Goal: Subscribe to service/newsletter

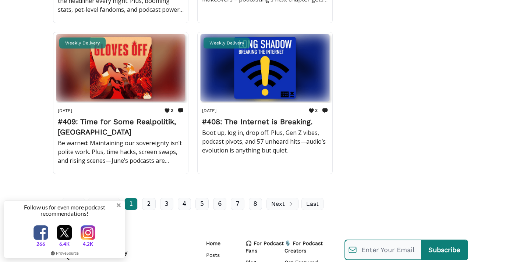
scroll to position [1570, 0]
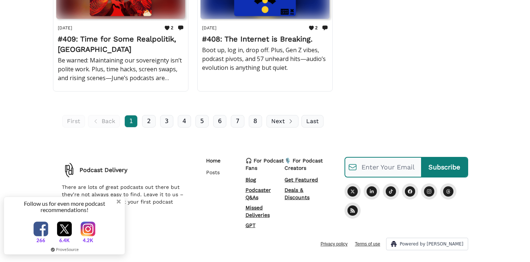
click at [118, 206] on div "Follow us for even more podcast recommendations!" at bounding box center [64, 206] width 111 height 13
click at [118, 200] on span at bounding box center [118, 201] width 5 height 5
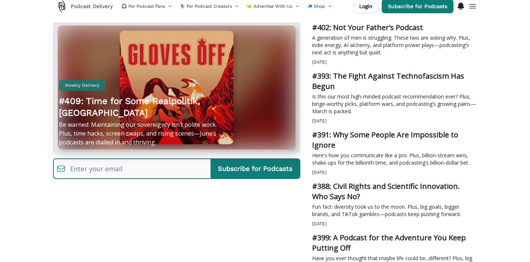
scroll to position [0, 0]
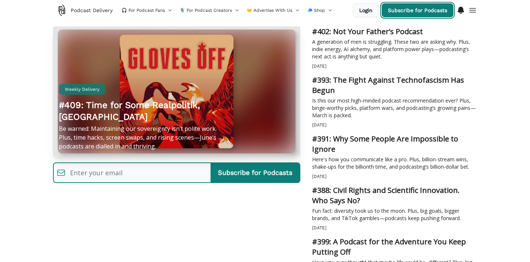
click at [403, 10] on link "Subscribe for Podcasts" at bounding box center [417, 10] width 72 height 14
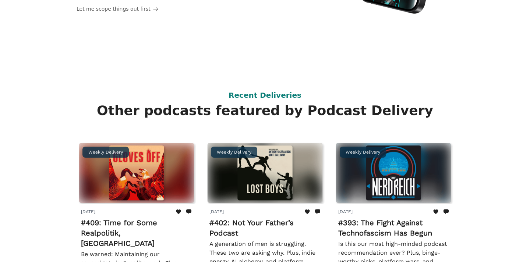
scroll to position [154, 0]
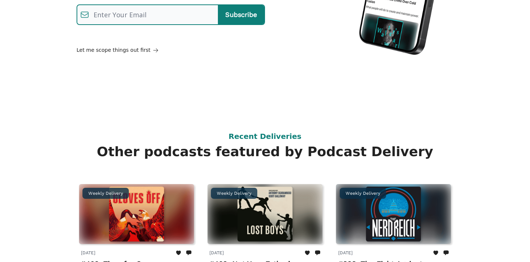
click at [129, 50] on span "Let me scope things out first" at bounding box center [114, 49] width 74 height 7
